Goal: Information Seeking & Learning: Learn about a topic

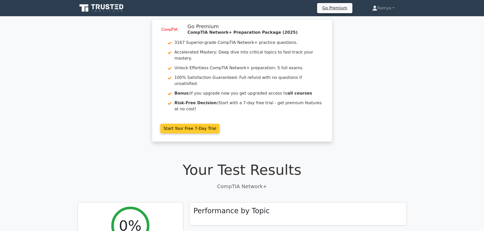
click at [188, 124] on link "Start Your Free 7-Day Trial" at bounding box center [189, 129] width 59 height 10
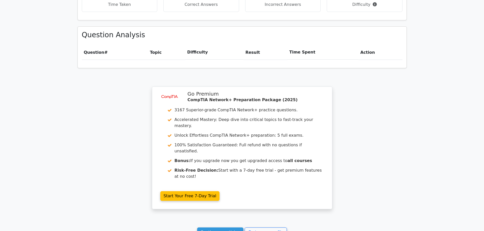
scroll to position [356, 0]
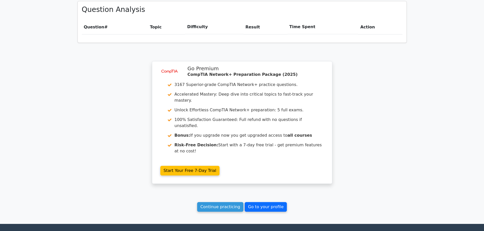
click at [263, 203] on link "Go to your profile" at bounding box center [266, 208] width 42 height 10
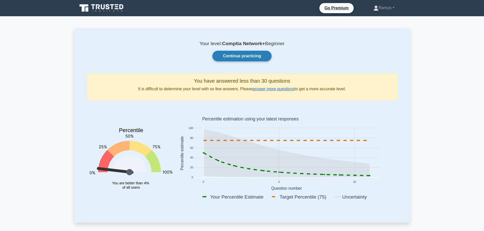
click at [256, 56] on link "Continue practicing" at bounding box center [241, 56] width 59 height 11
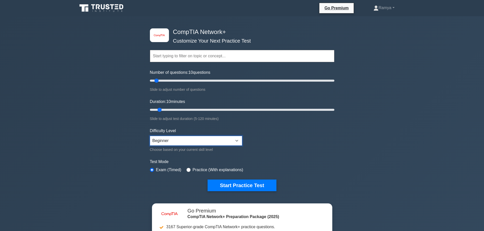
click at [214, 137] on select "Beginner Intermediate Expert" at bounding box center [196, 141] width 92 height 10
click at [335, 136] on div "image/svg+xml CompTIA Network+ Customize Your Next Practice Test Topics Network…" at bounding box center [242, 110] width 191 height 188
click at [208, 144] on select "Beginner Intermediate Expert" at bounding box center [196, 141] width 92 height 10
click at [414, 137] on div "image/svg+xml CompTIA Network+ Customize Your Next Practice Test Topics Network…" at bounding box center [242, 165] width 484 height 299
click at [223, 59] on input "text" at bounding box center [242, 56] width 184 height 12
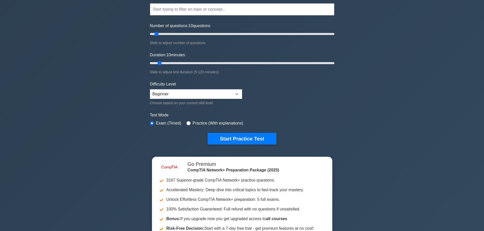
scroll to position [51, 0]
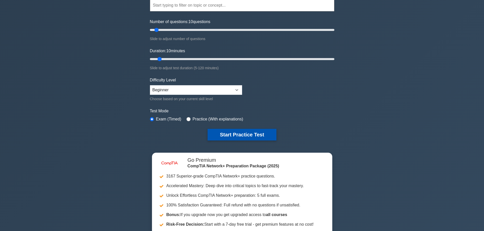
click at [254, 140] on button "Start Practice Test" at bounding box center [242, 135] width 69 height 12
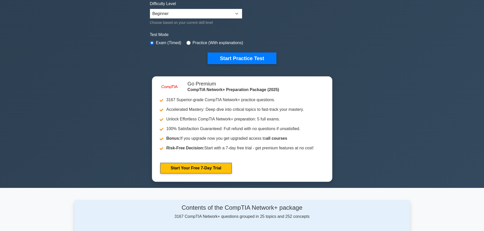
scroll to position [127, 0]
